Goal: Navigation & Orientation: Find specific page/section

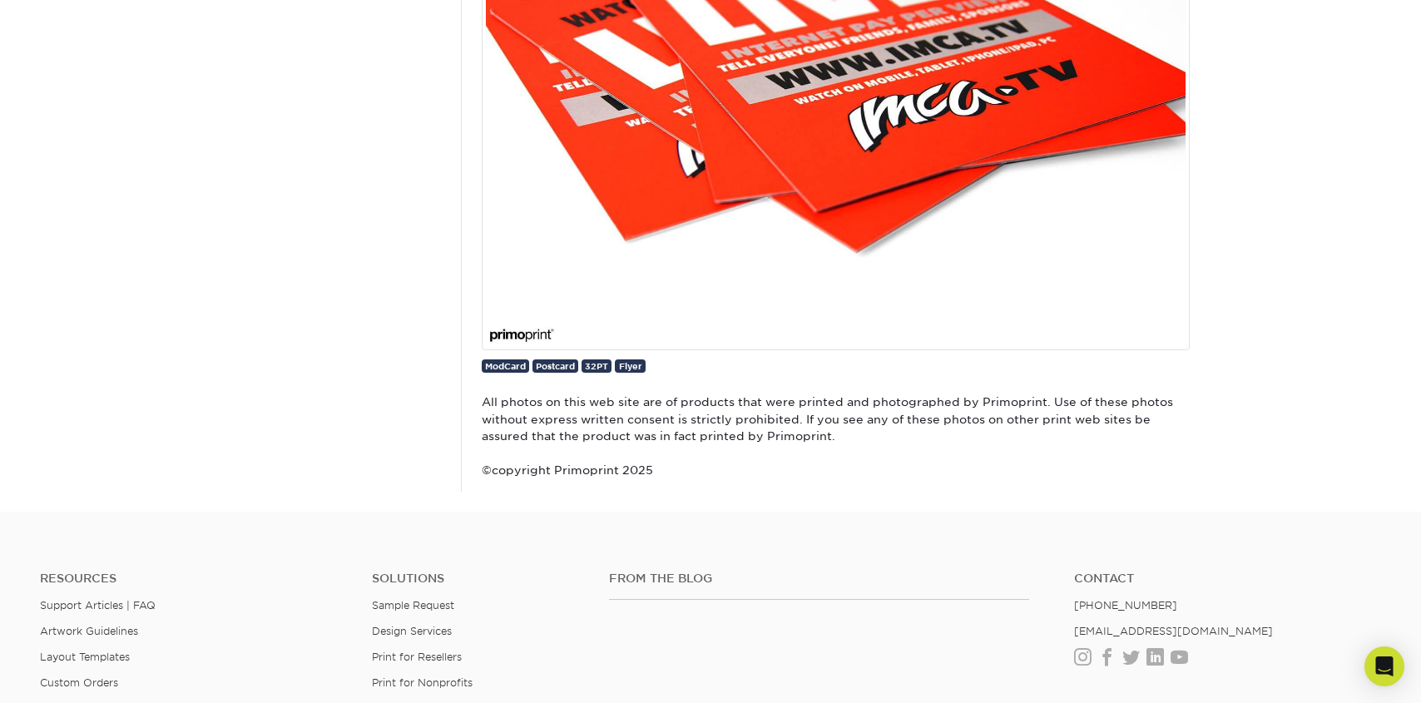
scroll to position [9165, 0]
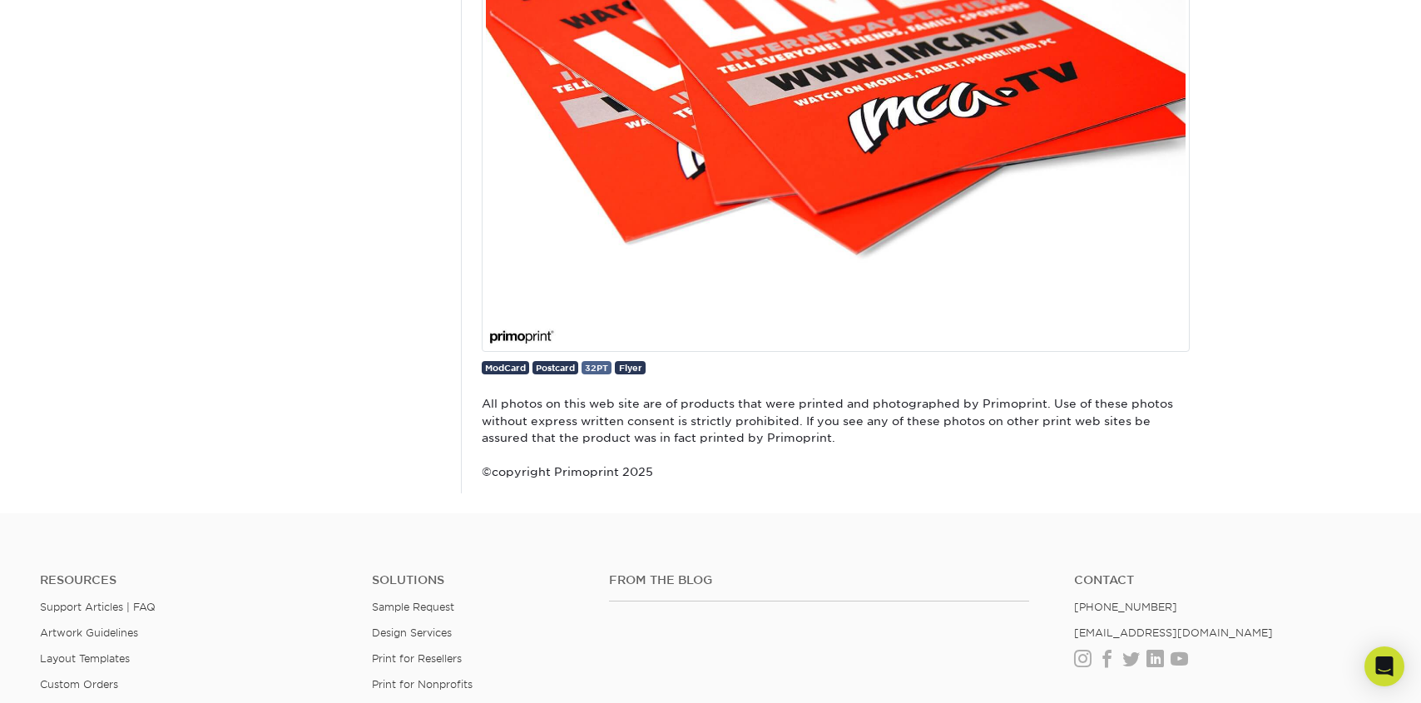
click at [601, 370] on span "32PT" at bounding box center [596, 368] width 23 height 10
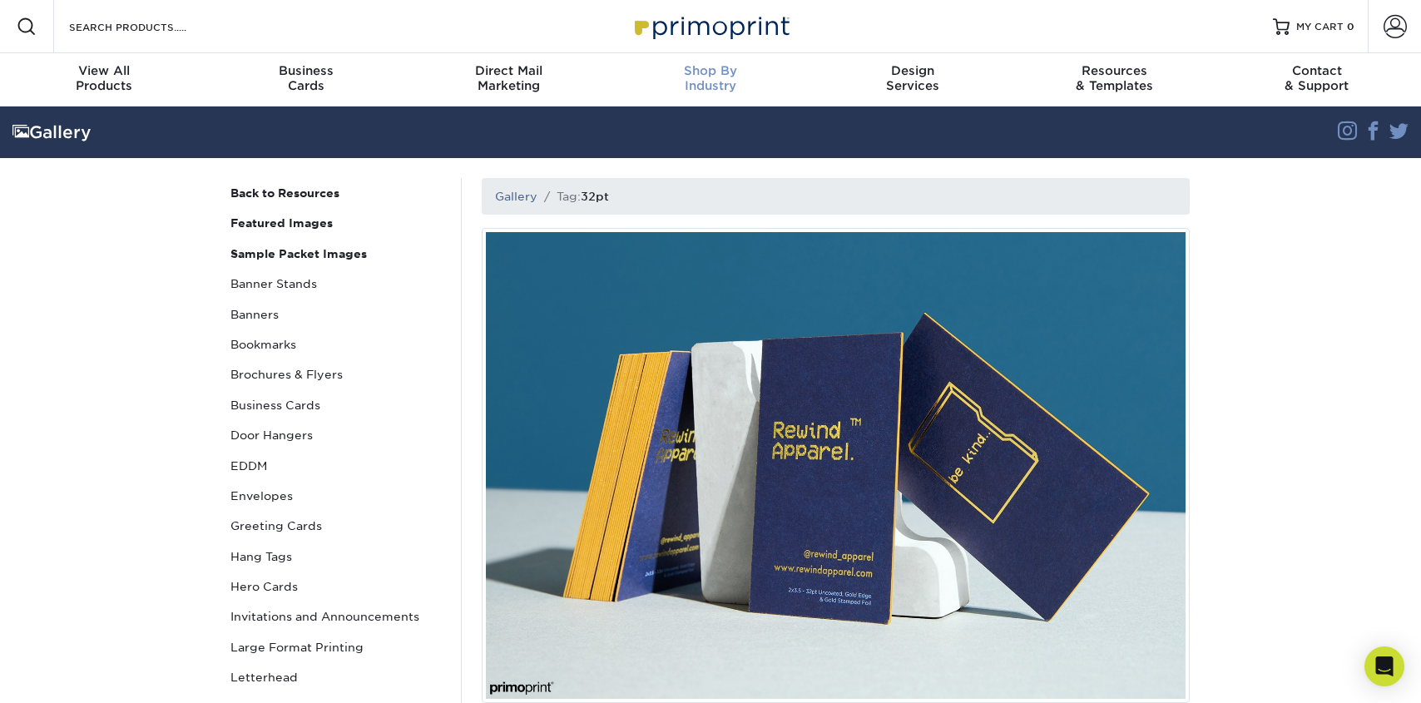
click at [716, 77] on div "Shop By Industry" at bounding box center [711, 78] width 202 height 30
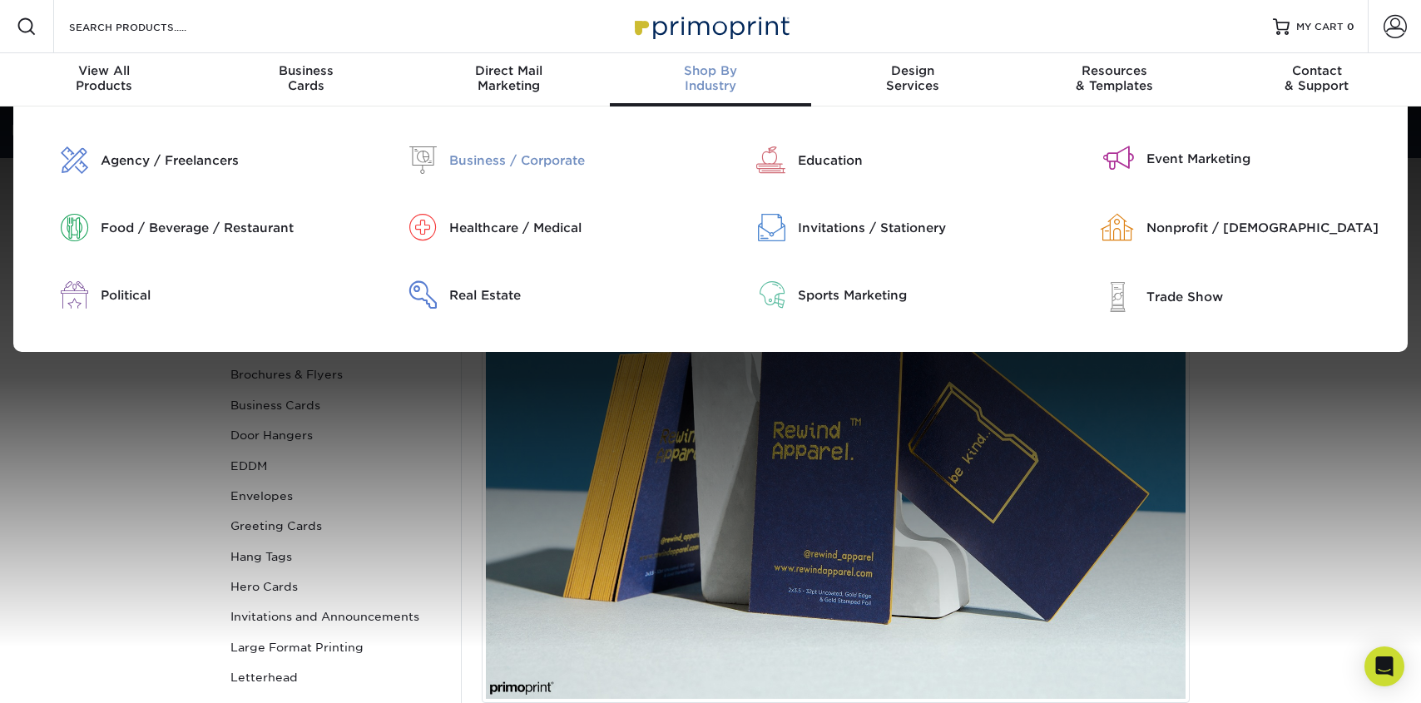
click at [515, 156] on div "Business / Corporate" at bounding box center [573, 160] width 249 height 18
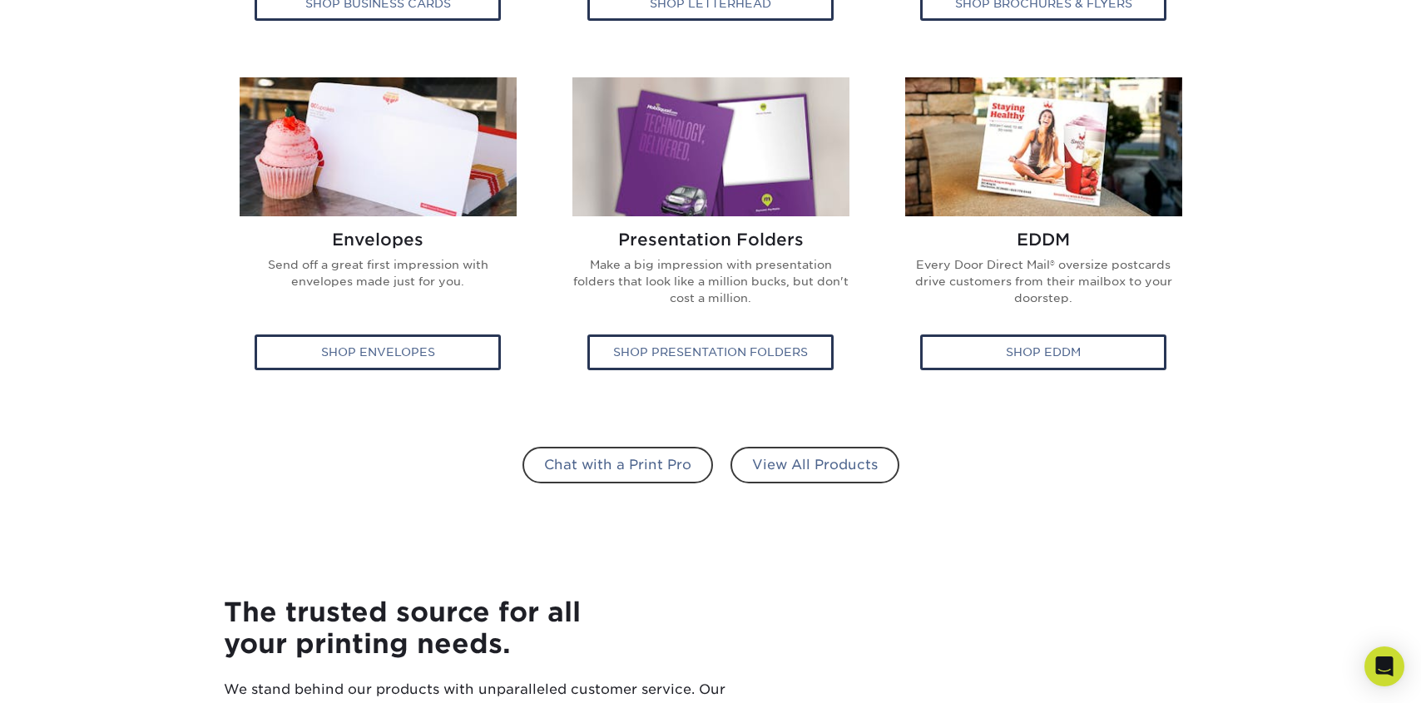
scroll to position [930, 0]
